Goal: Task Accomplishment & Management: Use online tool/utility

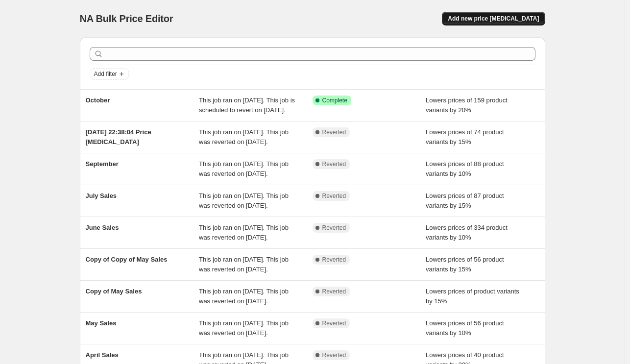
click at [488, 16] on span "Add new price [MEDICAL_DATA]" at bounding box center [493, 19] width 91 height 8
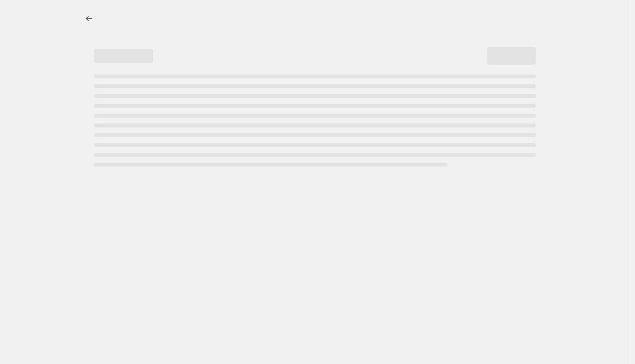
select select "percentage"
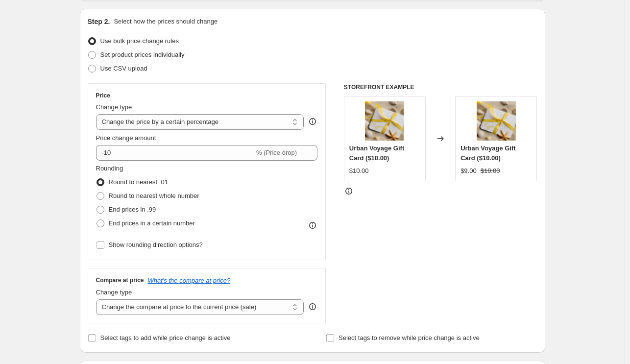
scroll to position [98, 0]
click at [190, 125] on select "Change the price to a certain amount Change the price by a certain amount Chang…" at bounding box center [200, 121] width 208 height 16
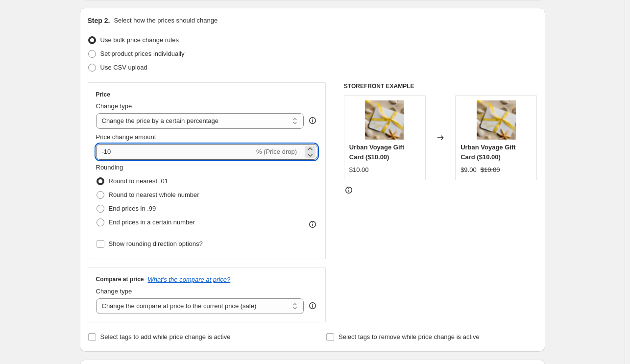
click at [158, 144] on input "-10" at bounding box center [175, 152] width 158 height 16
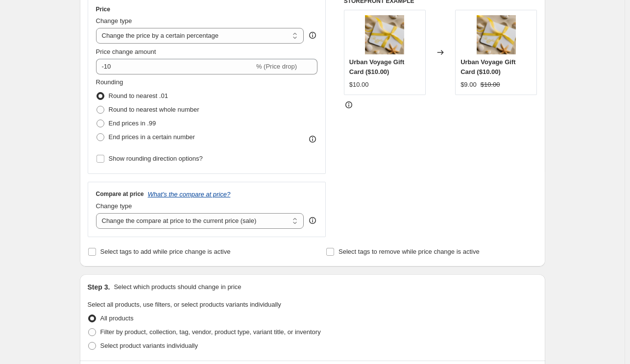
scroll to position [196, 0]
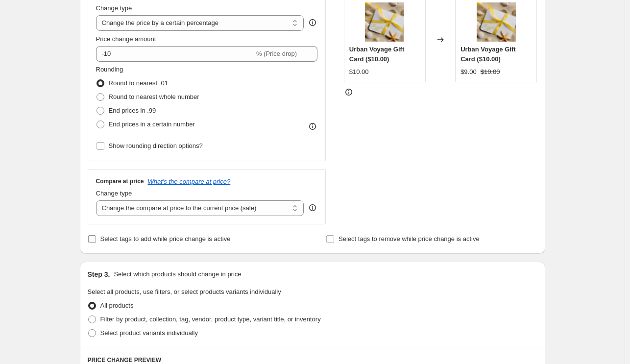
click at [126, 240] on span "Select tags to add while price change is active" at bounding box center [165, 238] width 130 height 7
click at [96, 240] on input "Select tags to add while price change is active" at bounding box center [92, 239] width 8 height 8
checkbox input "true"
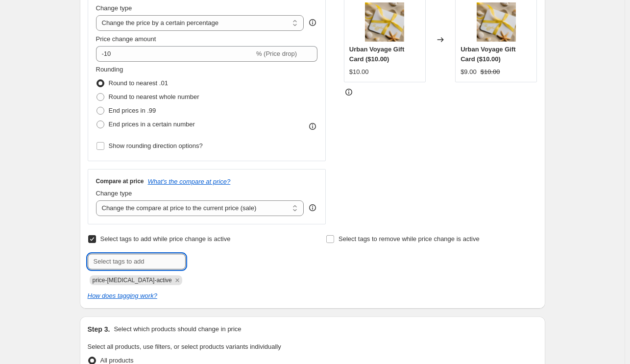
click at [139, 258] on input "text" at bounding box center [137, 262] width 98 height 16
type input "sale"
click at [206, 253] on div "Select tags to add while price change is active Submit sale Add sale price-[MED…" at bounding box center [193, 258] width 211 height 53
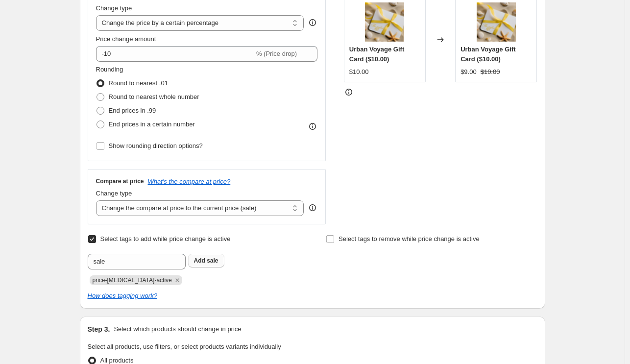
click at [202, 259] on b "Add" at bounding box center [199, 260] width 11 height 7
click at [176, 282] on icon "Remove price-change-job-active" at bounding box center [177, 279] width 3 height 3
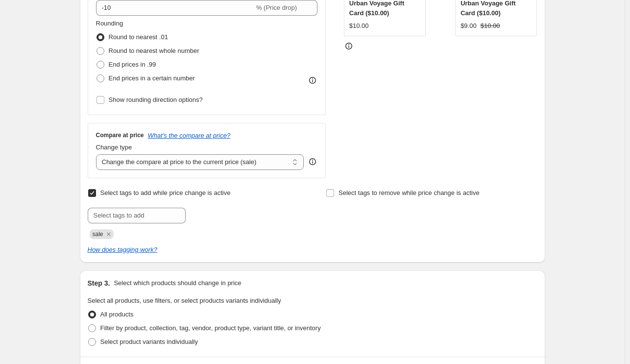
scroll to position [294, 0]
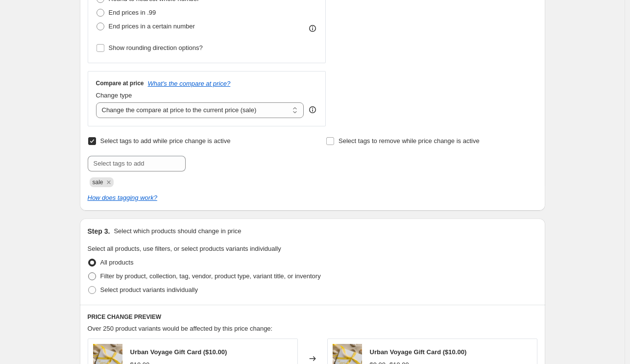
click at [212, 277] on span "Filter by product, collection, tag, vendor, product type, variant title, or inv…" at bounding box center [210, 276] width 221 height 7
click at [89, 273] on input "Filter by product, collection, tag, vendor, product type, variant title, or inv…" at bounding box center [88, 273] width 0 height 0
radio input "true"
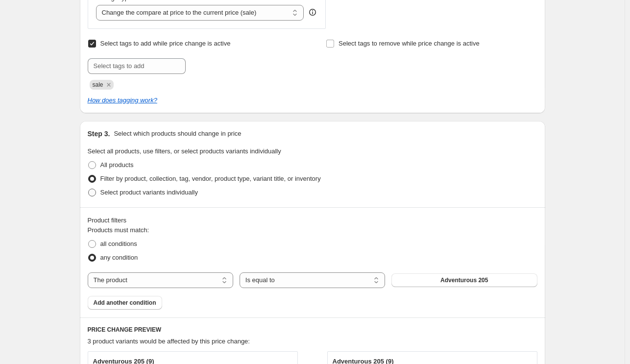
scroll to position [392, 0]
click at [214, 278] on select "The product The product's collection The product's tag The product's vendor The…" at bounding box center [161, 280] width 146 height 16
select select "tag"
click at [494, 281] on button "100" at bounding box center [465, 280] width 146 height 14
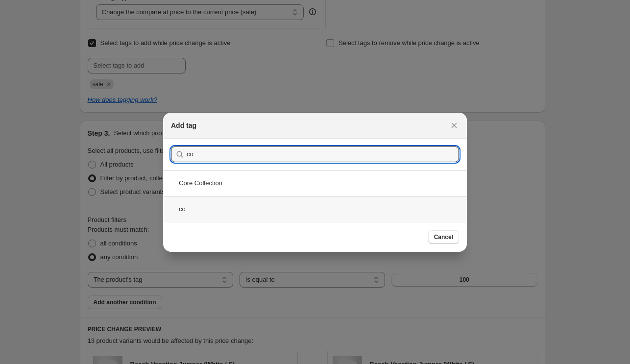
type input "co"
click at [205, 202] on div "co" at bounding box center [315, 209] width 304 height 26
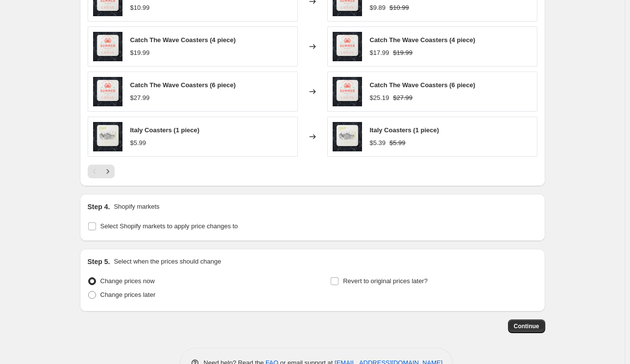
scroll to position [833, 0]
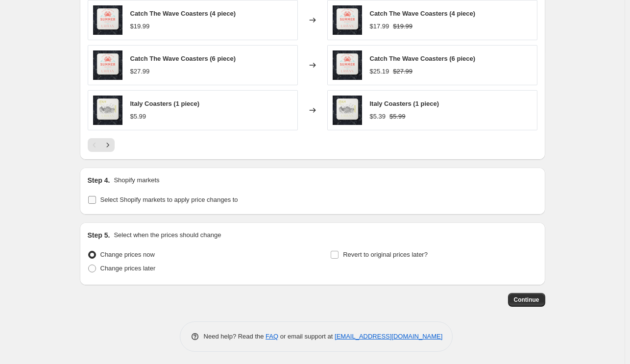
click at [194, 198] on span "Select Shopify markets to apply price changes to" at bounding box center [169, 199] width 138 height 7
click at [96, 198] on input "Select Shopify markets to apply price changes to" at bounding box center [92, 200] width 8 height 8
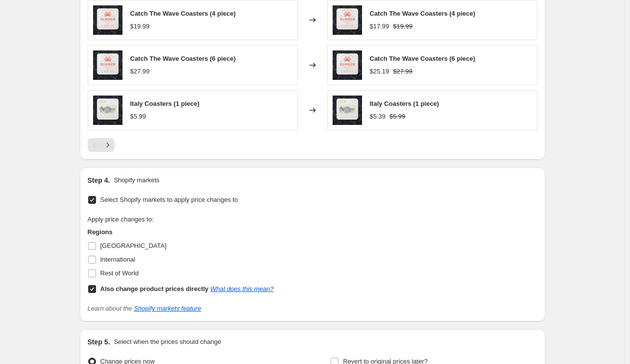
click at [192, 199] on span "Select Shopify markets to apply price changes to" at bounding box center [169, 199] width 138 height 7
click at [96, 199] on input "Select Shopify markets to apply price changes to" at bounding box center [92, 200] width 8 height 8
checkbox input "false"
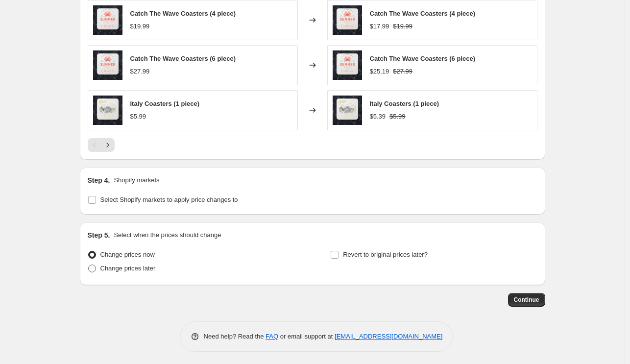
click at [118, 265] on span "Change prices later" at bounding box center [127, 268] width 55 height 7
click at [89, 265] on input "Change prices later" at bounding box center [88, 265] width 0 height 0
radio input "true"
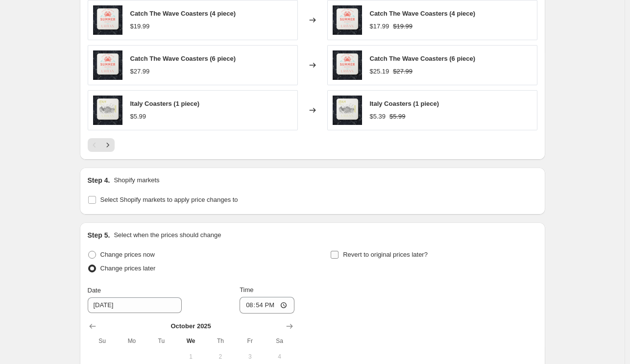
click at [355, 253] on span "Revert to original prices later?" at bounding box center [385, 254] width 85 height 7
click at [339, 253] on input "Revert to original prices later?" at bounding box center [335, 255] width 8 height 8
checkbox input "true"
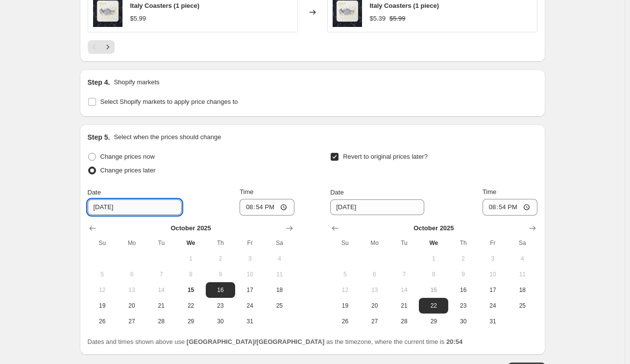
click at [141, 200] on input "[DATE]" at bounding box center [135, 208] width 94 height 16
click at [294, 230] on icon "Show next month, November 2025" at bounding box center [290, 229] width 10 height 10
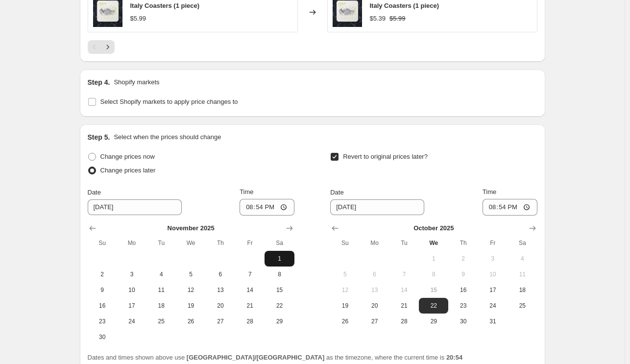
click at [276, 251] on button "1" at bounding box center [279, 259] width 29 height 16
type input "[DATE]"
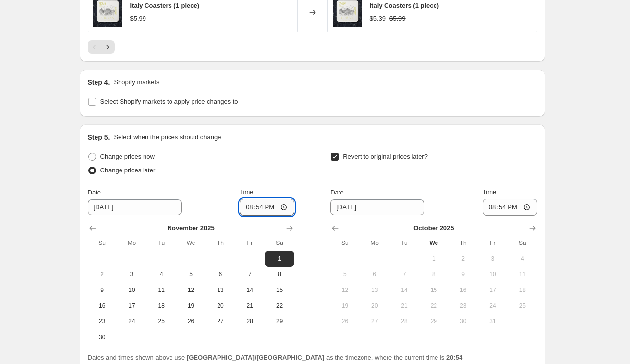
click at [288, 202] on input "20:54" at bounding box center [267, 207] width 55 height 17
type input "00:00"
click at [316, 184] on div "Change prices now Change prices later Date [DATE] Time 00:00 [DATE] Su Mo Tu We…" at bounding box center [313, 247] width 450 height 195
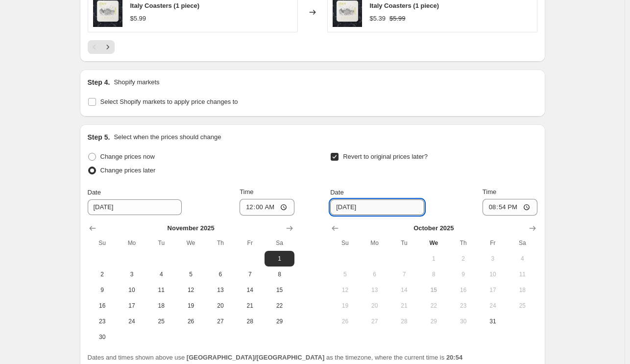
click at [391, 202] on input "[DATE]" at bounding box center [377, 208] width 94 height 16
click at [530, 228] on icon "Show next month, November 2025" at bounding box center [533, 229] width 10 height 10
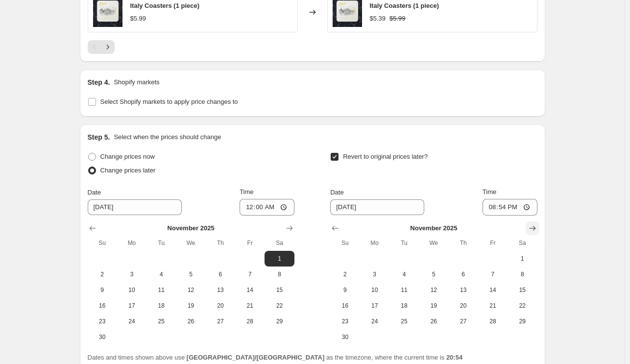
click at [530, 228] on icon "Show next month, December 2025" at bounding box center [533, 229] width 10 height 10
click at [384, 258] on span "1" at bounding box center [375, 259] width 22 height 8
type input "[DATE]"
click at [527, 204] on input "20:54" at bounding box center [510, 207] width 55 height 17
type input "00:00"
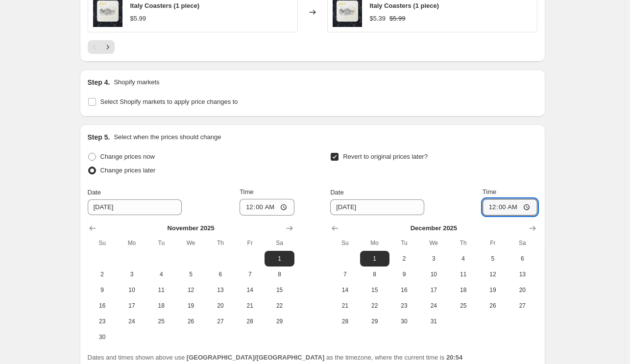
click at [524, 159] on div "Revert to original prices later?" at bounding box center [433, 164] width 207 height 29
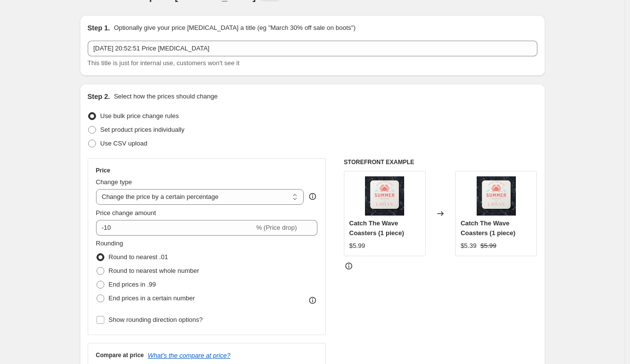
scroll to position [0, 0]
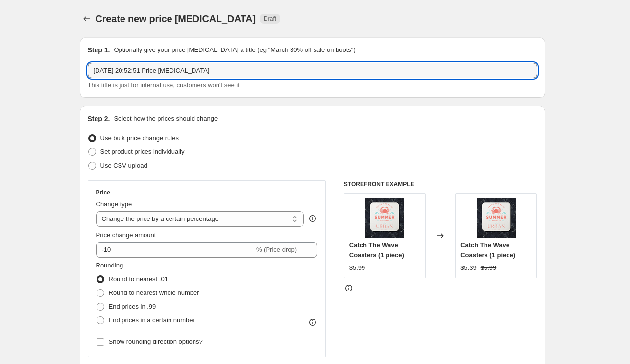
drag, startPoint x: 279, startPoint y: 65, endPoint x: -31, endPoint y: 32, distance: 312.6
click at [0, 32] on html "Home Settings Plans Skip to content Create new price [MEDICAL_DATA]. This page …" at bounding box center [315, 182] width 630 height 364
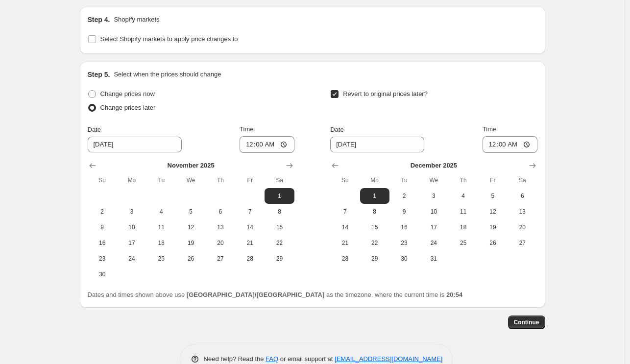
scroll to position [1017, 0]
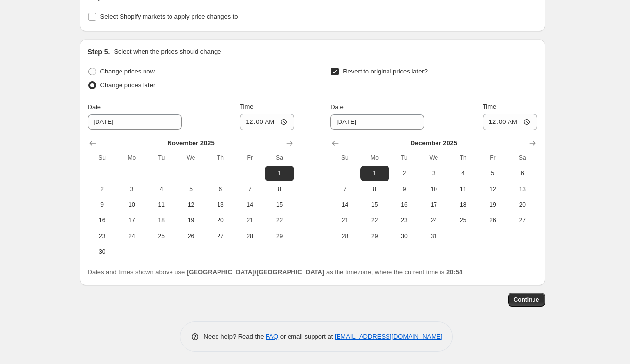
type input "November Specials"
click at [510, 295] on div "Continue" at bounding box center [313, 300] width 466 height 14
click at [513, 296] on button "Continue" at bounding box center [526, 300] width 37 height 14
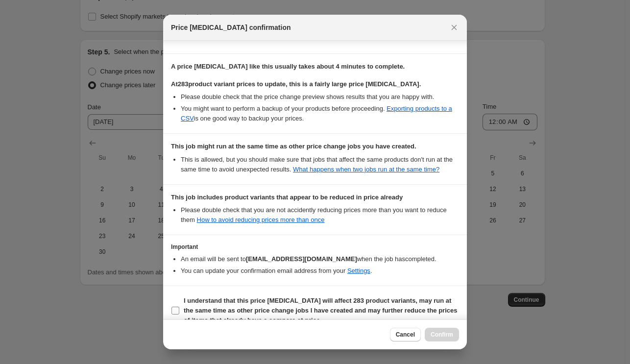
scroll to position [185, 0]
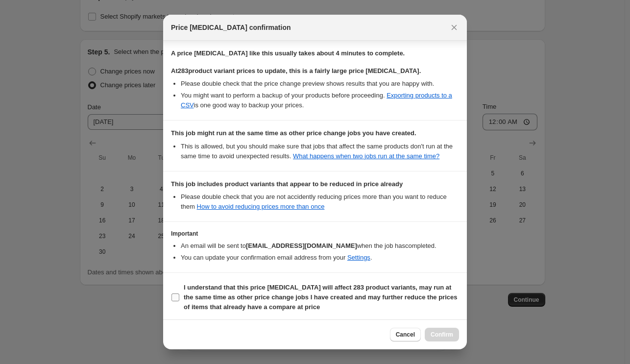
click at [178, 300] on span ":r25:" at bounding box center [175, 297] width 9 height 9
click at [178, 300] on input "I understand that this price [MEDICAL_DATA] will affect 283 product variants, m…" at bounding box center [176, 298] width 8 height 8
checkbox input "true"
click at [450, 333] on span "Confirm" at bounding box center [442, 335] width 23 height 8
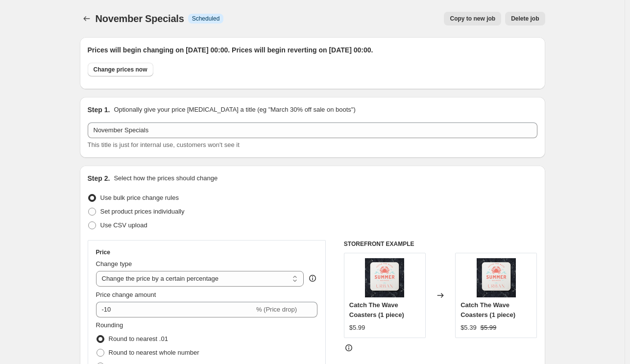
click at [86, 26] on div "November Specials. This page is ready November Specials Info Scheduled Copy to …" at bounding box center [313, 18] width 466 height 37
click at [86, 22] on icon "Price change jobs" at bounding box center [87, 19] width 10 height 10
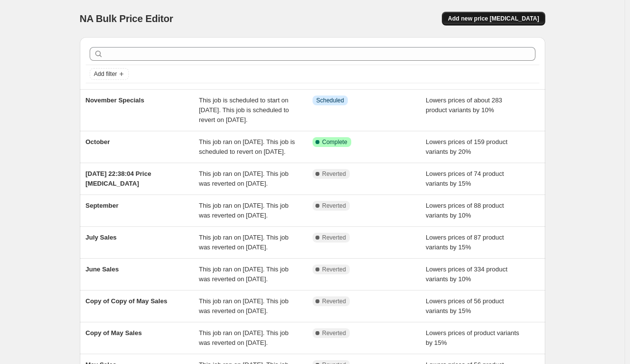
click at [485, 18] on span "Add new price [MEDICAL_DATA]" at bounding box center [493, 19] width 91 height 8
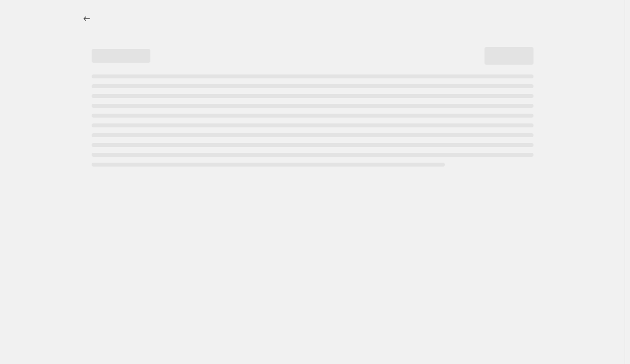
select select "percentage"
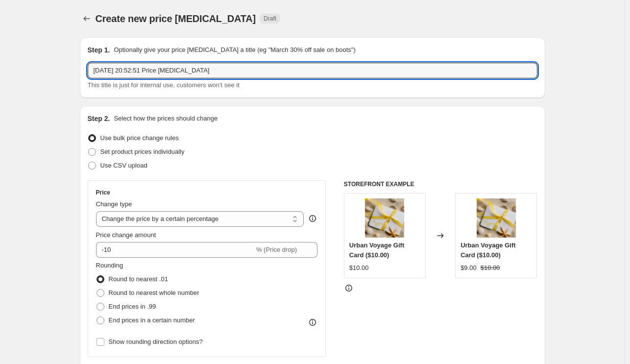
drag, startPoint x: 234, startPoint y: 71, endPoint x: 62, endPoint y: 50, distance: 173.8
type input "November Specials"
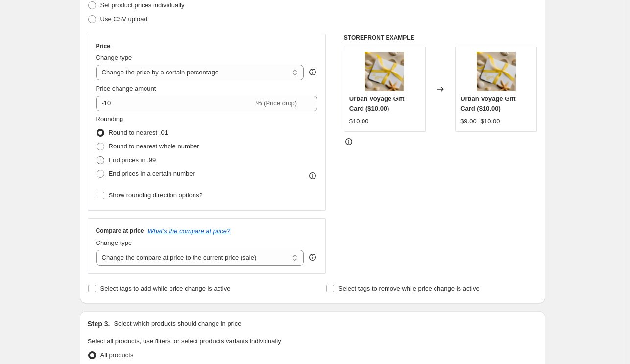
scroll to position [147, 0]
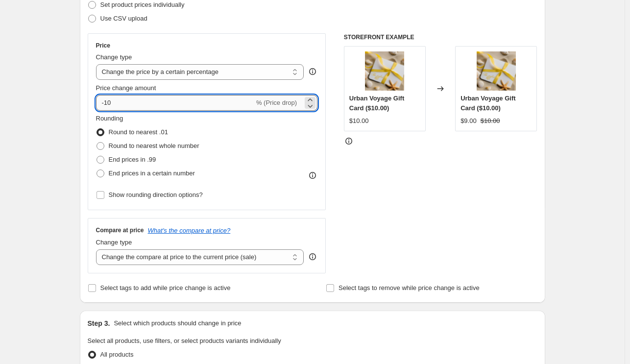
click at [150, 100] on input "-10" at bounding box center [175, 103] width 158 height 16
type input "-1"
type input "-6"
type input "-5"
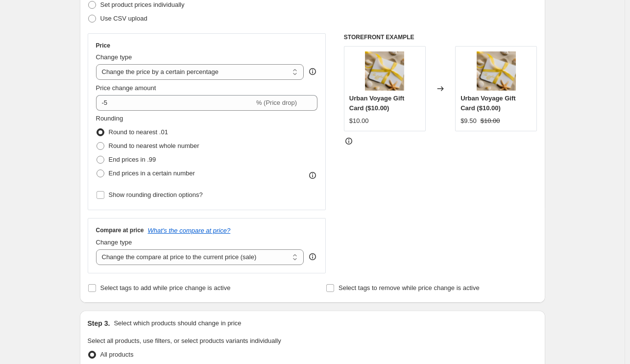
click at [76, 120] on div "Step 1. Optionally give your price [MEDICAL_DATA] a title (eg "March 30% off sa…" at bounding box center [309, 355] width 474 height 946
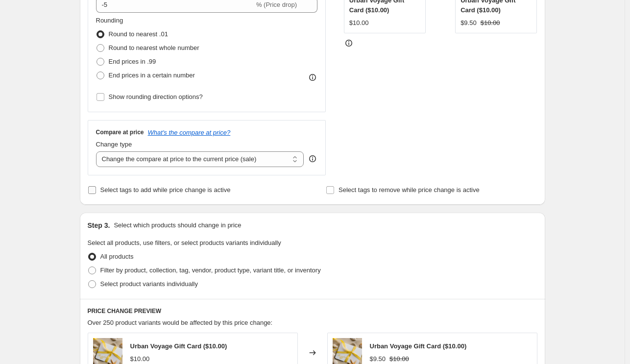
click at [150, 185] on span "Select tags to add while price change is active" at bounding box center [165, 190] width 130 height 10
click at [96, 186] on input "Select tags to add while price change is active" at bounding box center [92, 190] width 8 height 8
checkbox input "true"
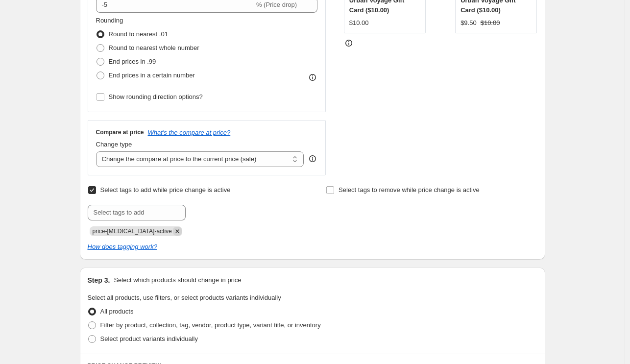
click at [173, 231] on icon "Remove price-change-job-active" at bounding box center [177, 231] width 9 height 9
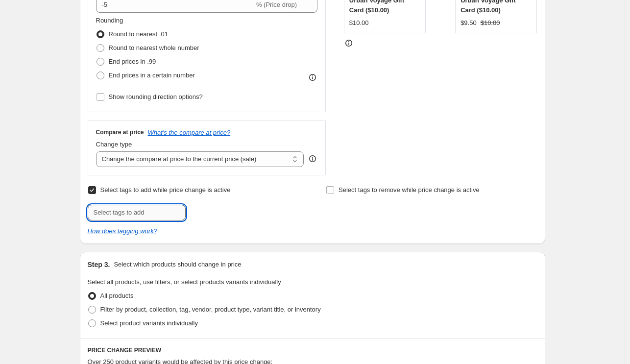
click at [155, 212] on input "text" at bounding box center [137, 213] width 98 height 16
type input "sale"
click at [205, 212] on b "Add" at bounding box center [199, 211] width 11 height 7
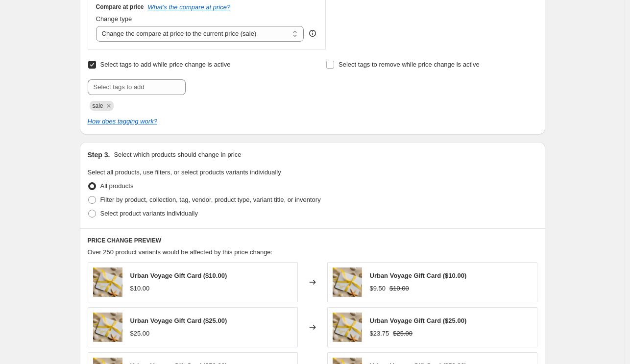
scroll to position [392, 0]
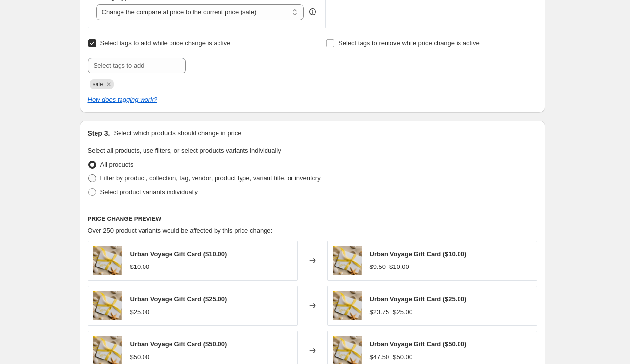
click at [117, 181] on span "Filter by product, collection, tag, vendor, product type, variant title, or inv…" at bounding box center [210, 178] width 221 height 7
click at [89, 175] on input "Filter by product, collection, tag, vendor, product type, variant title, or inv…" at bounding box center [88, 175] width 0 height 0
radio input "true"
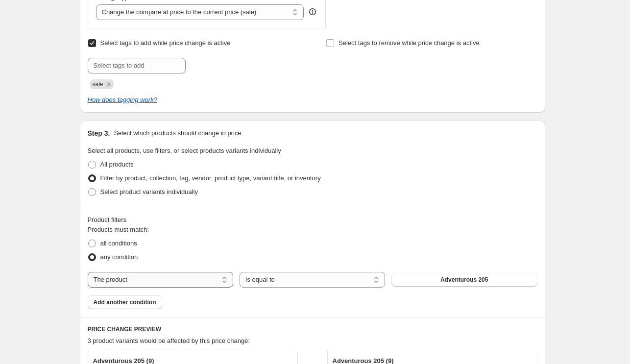
click at [221, 281] on select "The product The product's collection The product's tag The product's vendor The…" at bounding box center [161, 280] width 146 height 16
select select "tag"
click at [481, 283] on button "100" at bounding box center [465, 280] width 146 height 14
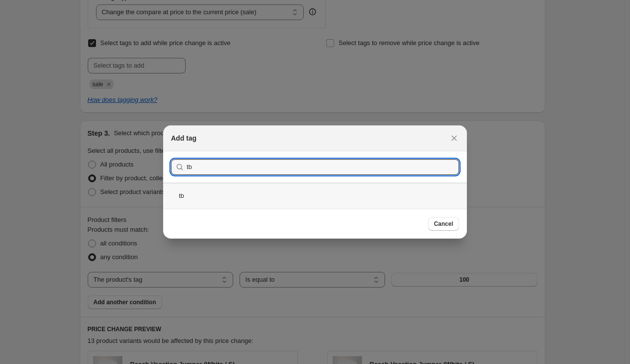
type input "tb"
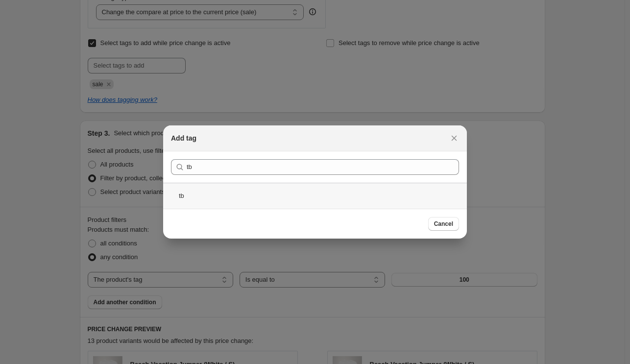
click at [252, 198] on div "tb" at bounding box center [315, 196] width 304 height 26
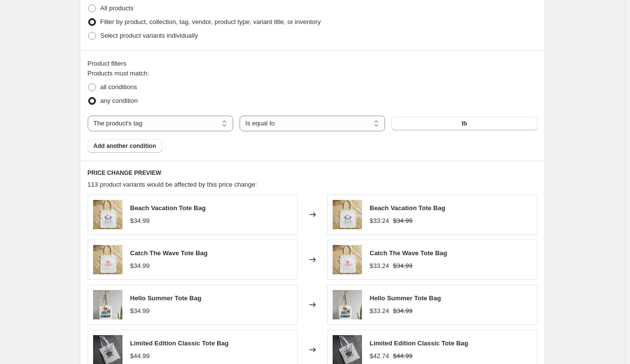
scroll to position [539, 0]
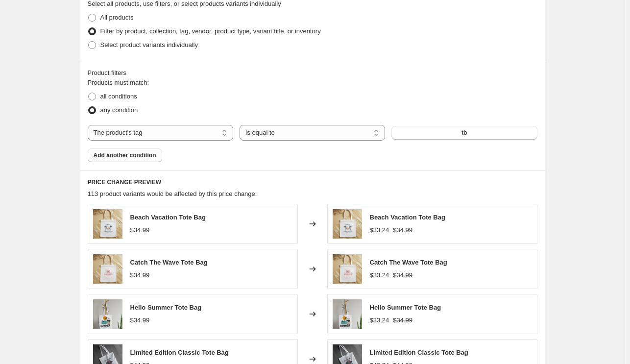
click at [144, 158] on span "Add another condition" at bounding box center [125, 155] width 63 height 8
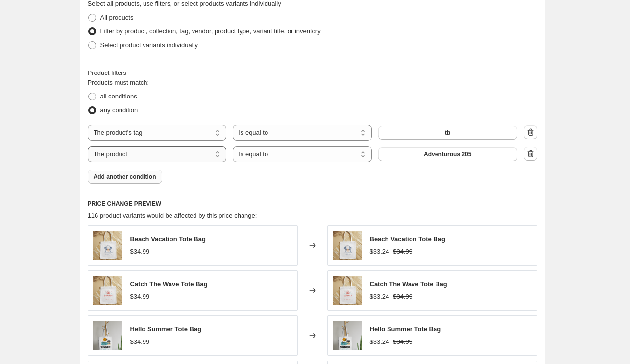
click at [167, 159] on select "The product The product's collection The product's tag The product's vendor The…" at bounding box center [157, 155] width 139 height 16
select select "collection"
click at [293, 152] on select "Is equal to Is not equal to" at bounding box center [302, 155] width 139 height 16
select select "not_equal"
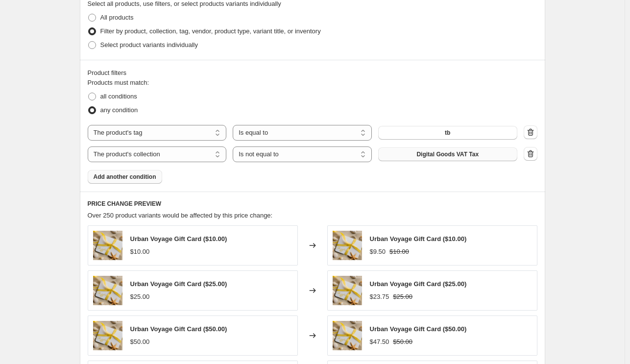
click at [491, 149] on button "Digital Goods VAT Tax" at bounding box center [447, 155] width 139 height 14
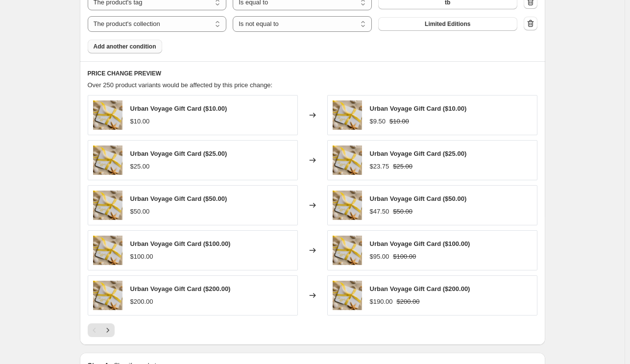
scroll to position [637, 0]
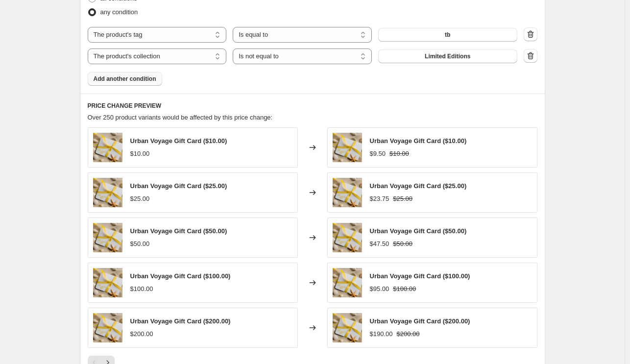
click at [188, 148] on div "Urban Voyage Gift Card ($10.00) $10.00" at bounding box center [178, 147] width 97 height 23
click at [161, 152] on div "$10.00" at bounding box center [178, 154] width 97 height 10
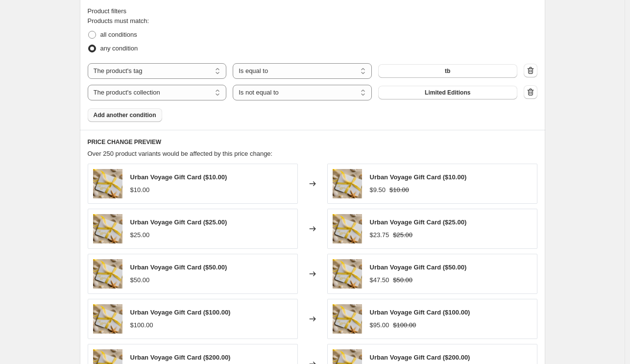
scroll to position [588, 0]
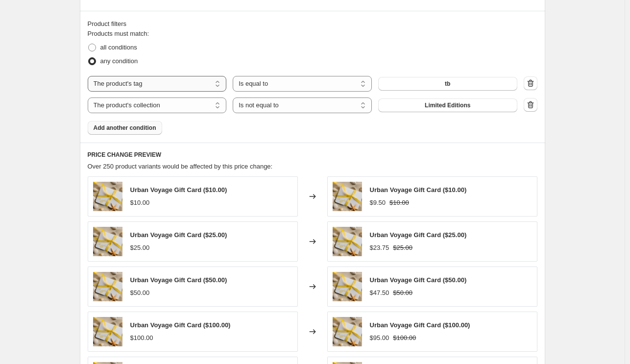
click at [215, 77] on select "The product The product's collection The product's tag The product's vendor The…" at bounding box center [157, 84] width 139 height 16
select select "title"
click at [320, 86] on select "Is equal to Is not equal to Contains" at bounding box center [302, 84] width 139 height 16
select select "contains"
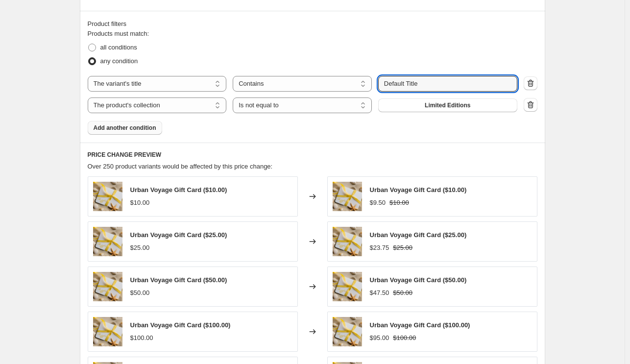
drag, startPoint x: 434, startPoint y: 81, endPoint x: 375, endPoint y: 96, distance: 61.1
click at [375, 96] on div "The product The product's collection The product's tag The product's vendor The…" at bounding box center [313, 94] width 450 height 37
type input "tote"
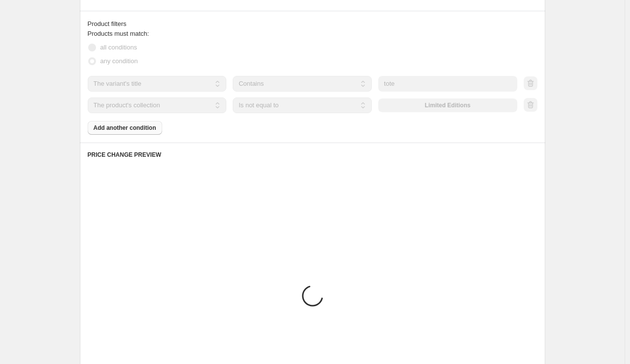
click at [501, 30] on fieldset "Products must match: all conditions any condition" at bounding box center [313, 48] width 450 height 39
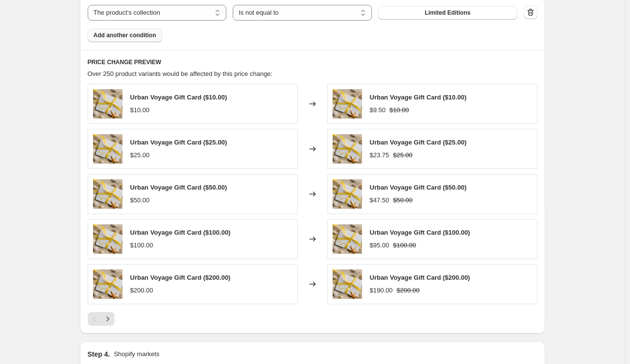
scroll to position [686, 0]
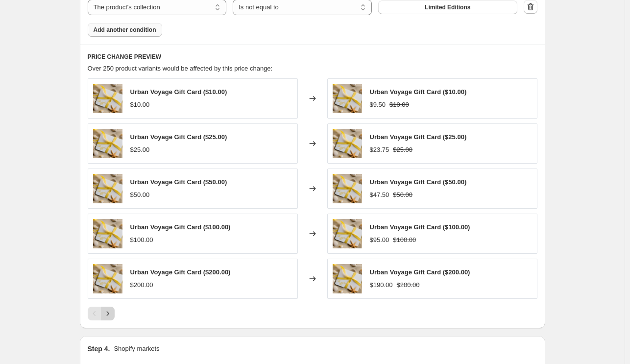
click at [110, 307] on button "Next" at bounding box center [108, 314] width 14 height 14
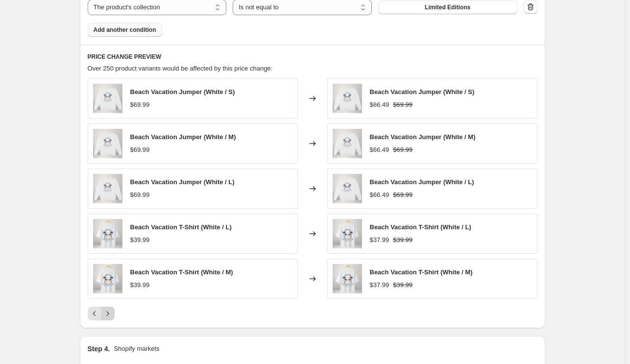
click at [110, 307] on button "Next" at bounding box center [108, 314] width 14 height 14
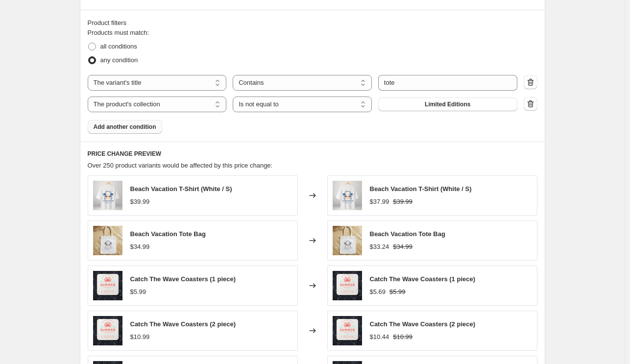
scroll to position [588, 0]
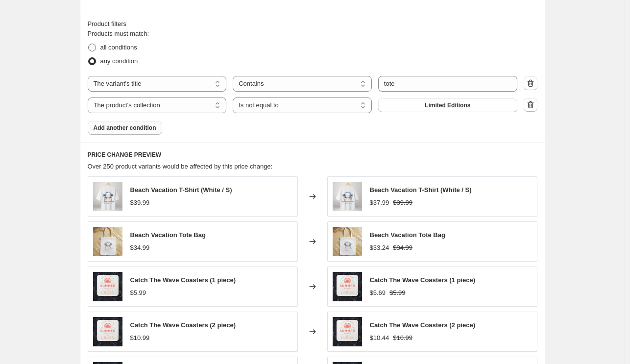
click at [121, 49] on span "all conditions" at bounding box center [118, 47] width 37 height 7
click at [89, 44] on input "all conditions" at bounding box center [88, 44] width 0 height 0
radio input "true"
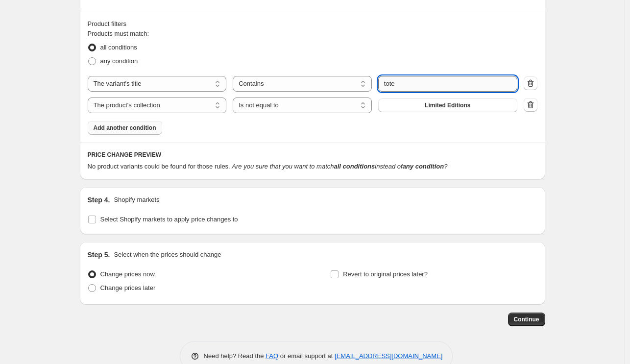
click at [450, 82] on input "tote" at bounding box center [447, 84] width 139 height 16
click at [302, 83] on select "Is equal to Is not equal to Contains" at bounding box center [302, 84] width 139 height 16
click at [204, 74] on div "Products must match: all conditions any condition The product The product's col…" at bounding box center [313, 82] width 450 height 106
click at [200, 82] on select "The product The product's collection The product's tag The product's vendor The…" at bounding box center [157, 84] width 139 height 16
select select "tag"
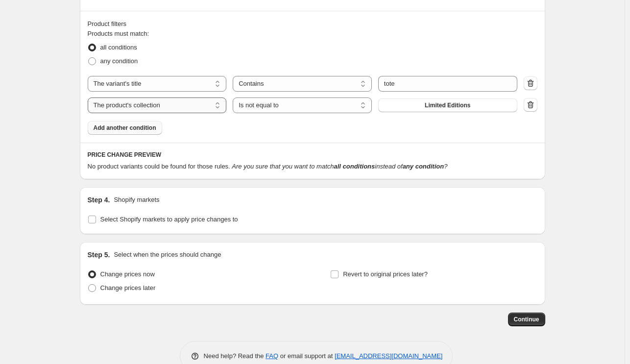
select select "equal"
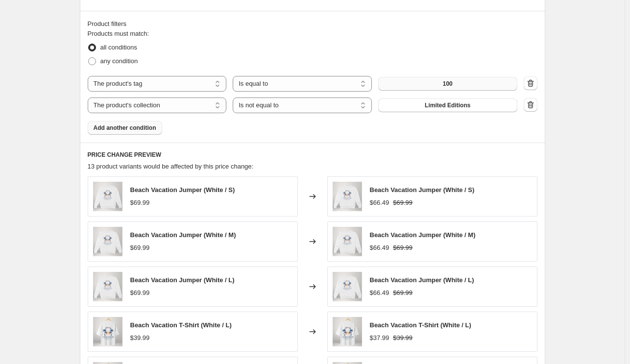
click at [423, 89] on button "100" at bounding box center [447, 84] width 139 height 14
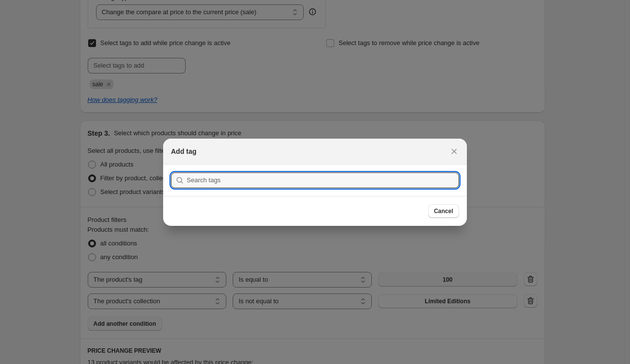
scroll to position [0, 0]
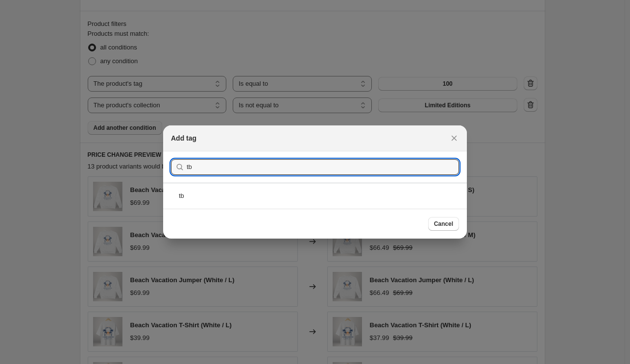
type input "tb"
click at [214, 185] on div "tb" at bounding box center [315, 196] width 304 height 26
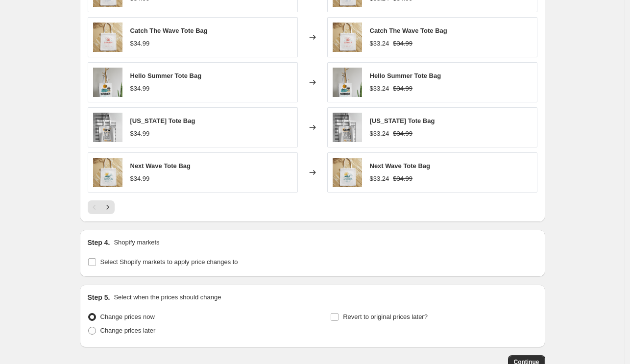
scroll to position [855, 0]
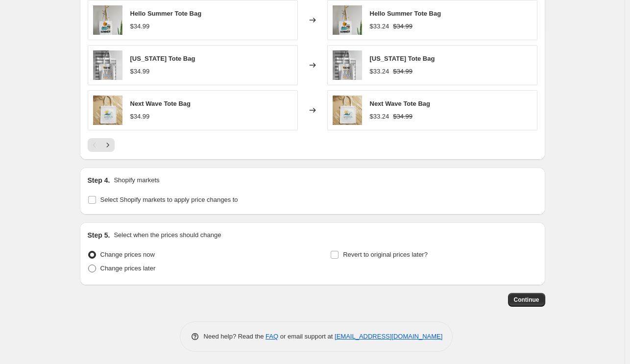
click at [132, 269] on span "Change prices later" at bounding box center [127, 268] width 55 height 7
click at [89, 265] on input "Change prices later" at bounding box center [88, 265] width 0 height 0
radio input "true"
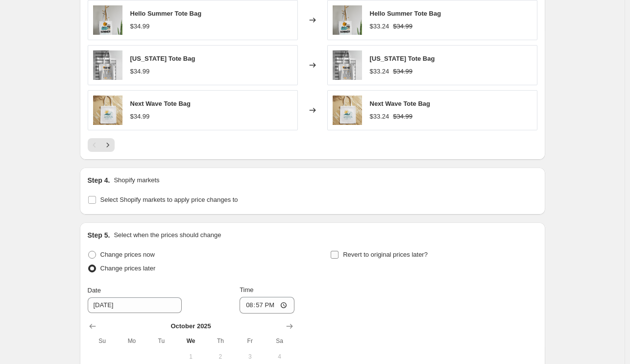
click at [337, 255] on input "Revert to original prices later?" at bounding box center [335, 255] width 8 height 8
checkbox input "true"
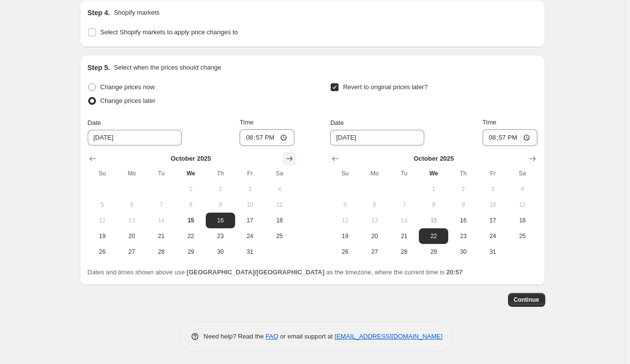
click at [293, 154] on icon "Show next month, November 2025" at bounding box center [290, 159] width 10 height 10
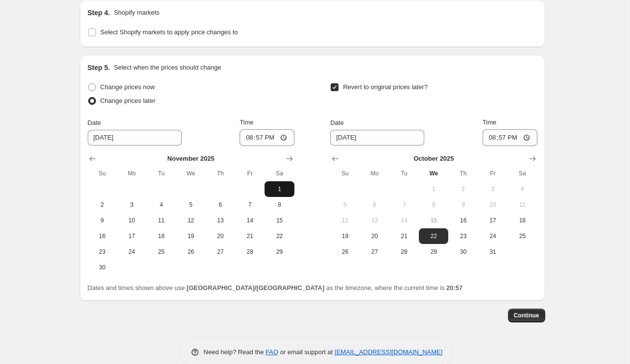
click at [278, 182] on button "1" at bounding box center [279, 189] width 29 height 16
type input "[DATE]"
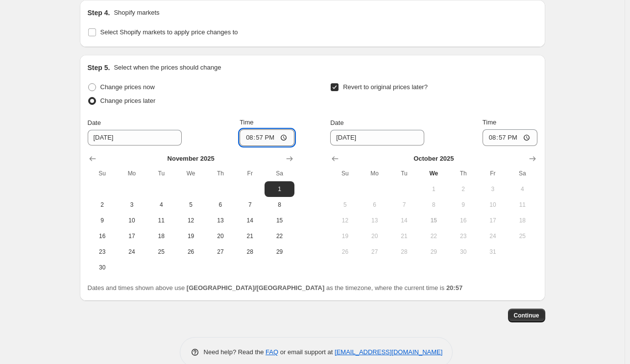
click at [281, 131] on input "20:57" at bounding box center [267, 137] width 55 height 17
click at [287, 135] on input "20:57" at bounding box center [267, 137] width 55 height 17
type input "00:00"
click at [437, 107] on div "Revert to original prices later?" at bounding box center [433, 94] width 207 height 29
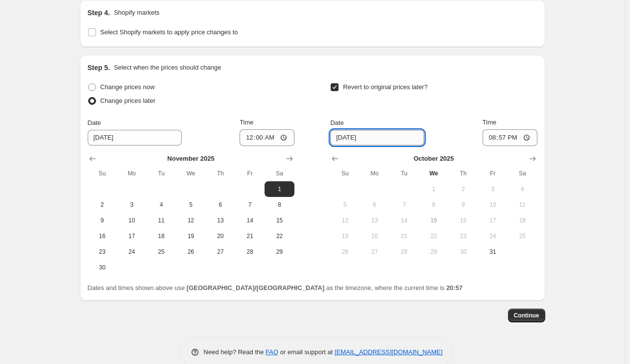
click at [407, 130] on input "[DATE]" at bounding box center [377, 138] width 94 height 16
click at [530, 154] on icon "Show next month, November 2025" at bounding box center [533, 159] width 10 height 10
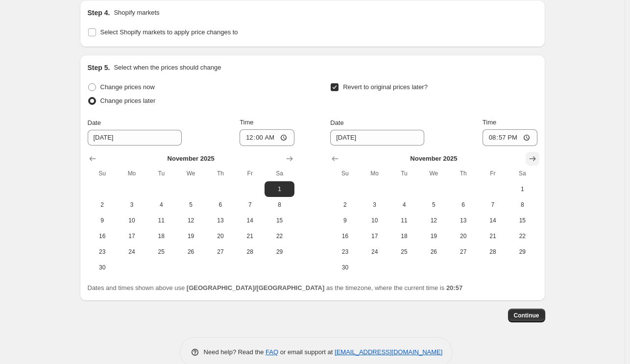
click at [530, 154] on icon "Show next month, December 2025" at bounding box center [533, 159] width 10 height 10
click at [383, 186] on span "1" at bounding box center [375, 189] width 22 height 8
type input "[DATE]"
click at [529, 132] on input "20:57" at bounding box center [510, 137] width 55 height 17
type input "00:00"
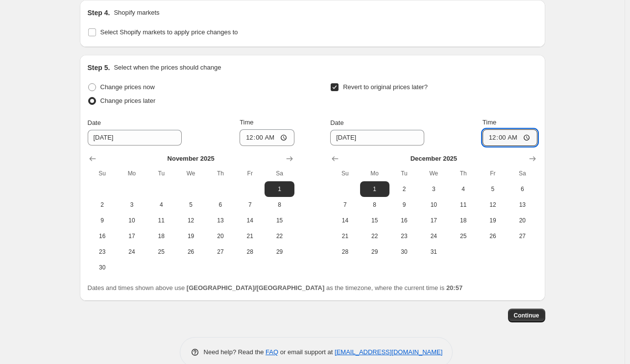
click at [515, 103] on div "Revert to original prices later?" at bounding box center [433, 94] width 207 height 29
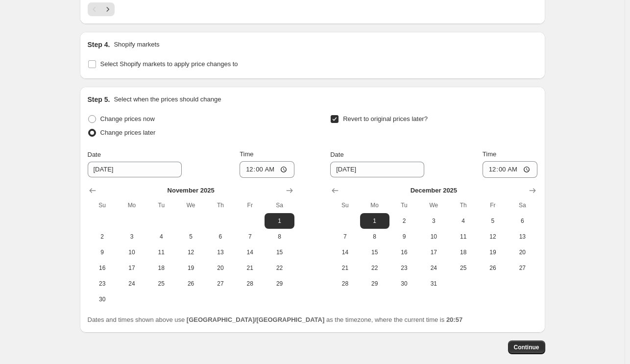
scroll to position [1038, 0]
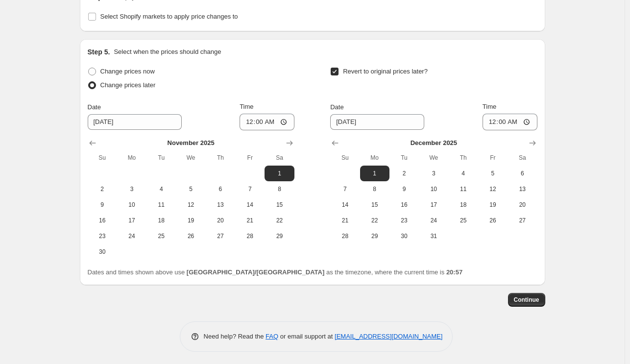
click at [523, 294] on button "Continue" at bounding box center [526, 300] width 37 height 14
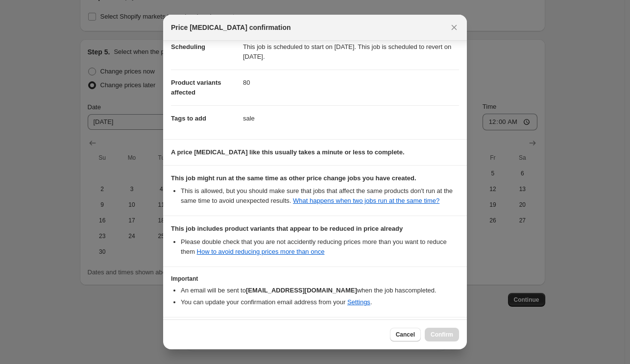
scroll to position [131, 0]
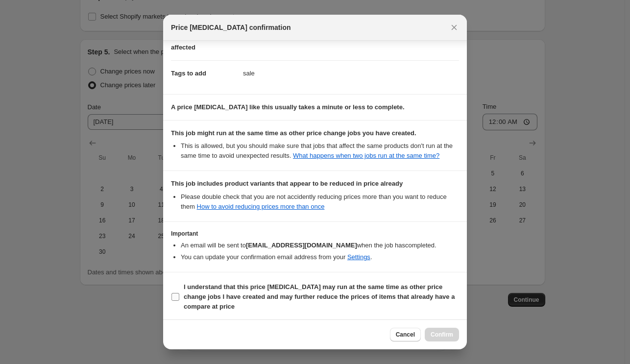
click at [387, 289] on b "I understand that this price [MEDICAL_DATA] may run at the same time as other p…" at bounding box center [319, 296] width 271 height 27
click at [179, 293] on input "I understand that this price [MEDICAL_DATA] may run at the same time as other p…" at bounding box center [176, 297] width 8 height 8
checkbox input "true"
click at [439, 336] on span "Confirm" at bounding box center [442, 335] width 23 height 8
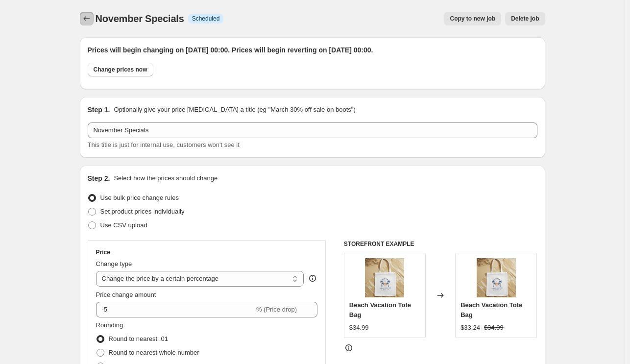
click at [88, 19] on icon "Price change jobs" at bounding box center [87, 19] width 10 height 10
